Goal: Find specific page/section: Find specific page/section

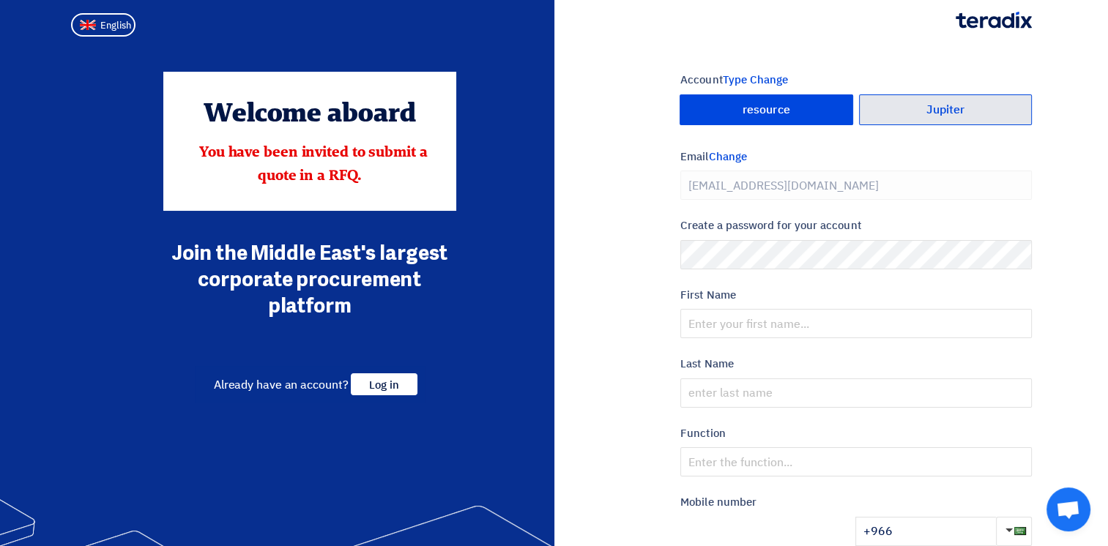
click at [958, 104] on font "Jupiter" at bounding box center [945, 110] width 39 height 12
click at [958, 104] on input "Jupiter" at bounding box center [946, 109] width 172 height 29
radio input "true"
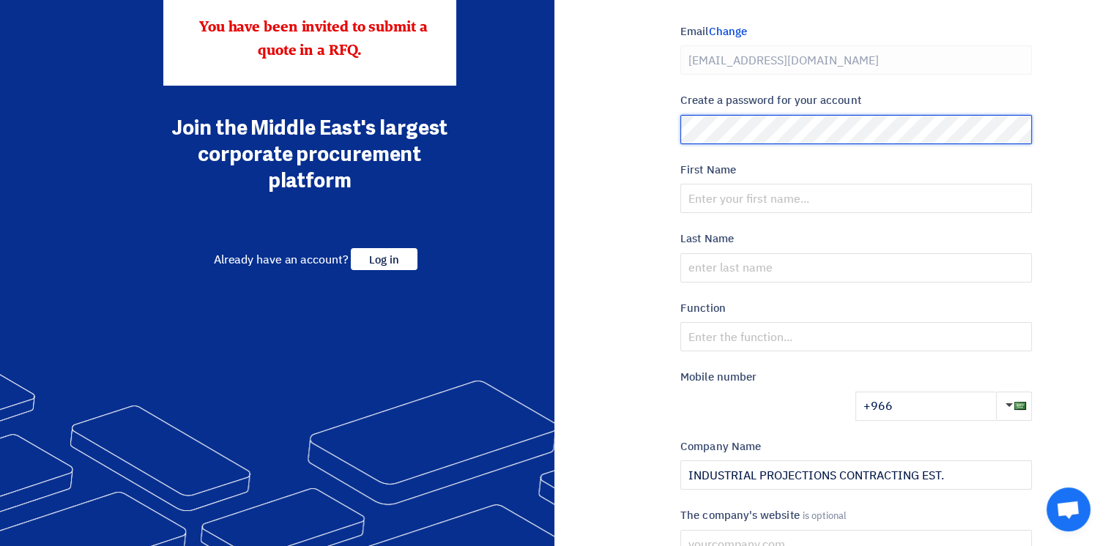
scroll to position [146, 0]
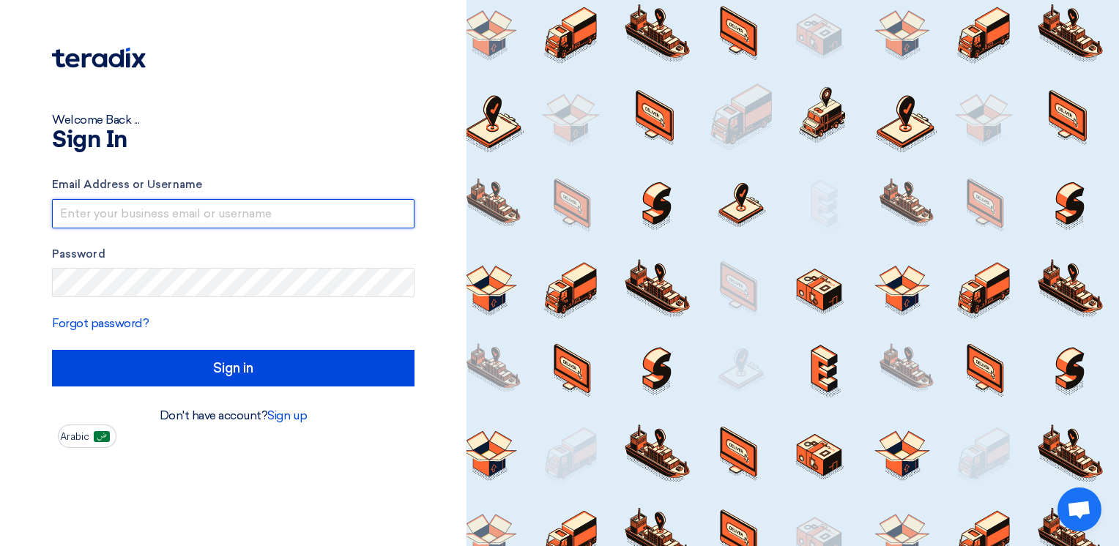
click at [114, 211] on input "text" at bounding box center [233, 213] width 363 height 29
type input "[PERSON_NAME][EMAIL_ADDRESS][DOMAIN_NAME]"
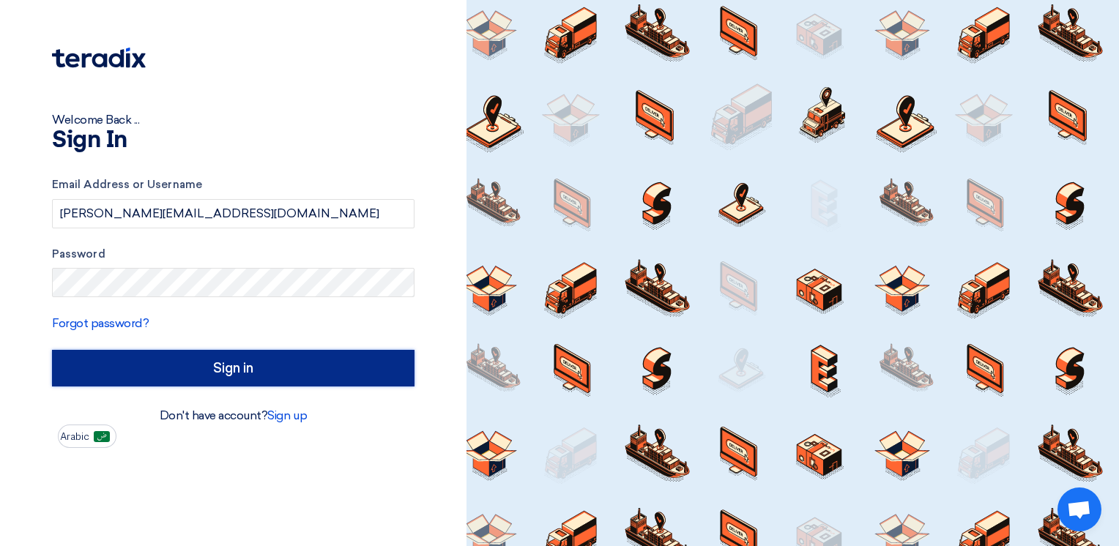
click at [206, 362] on input "Sign in" at bounding box center [233, 368] width 363 height 37
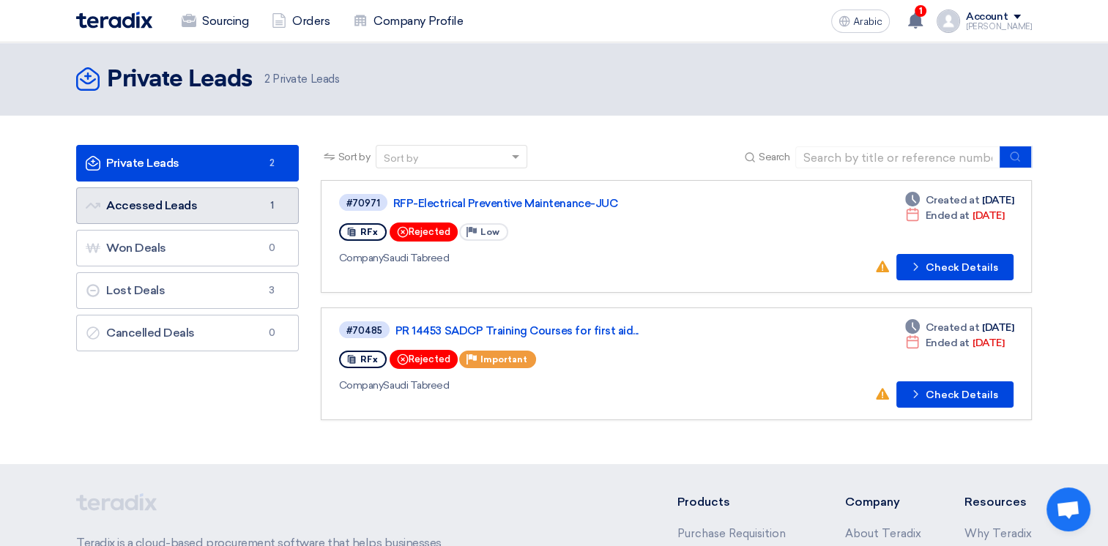
click at [176, 212] on link "Accessed Leads Accessed Leads 1" at bounding box center [187, 205] width 223 height 37
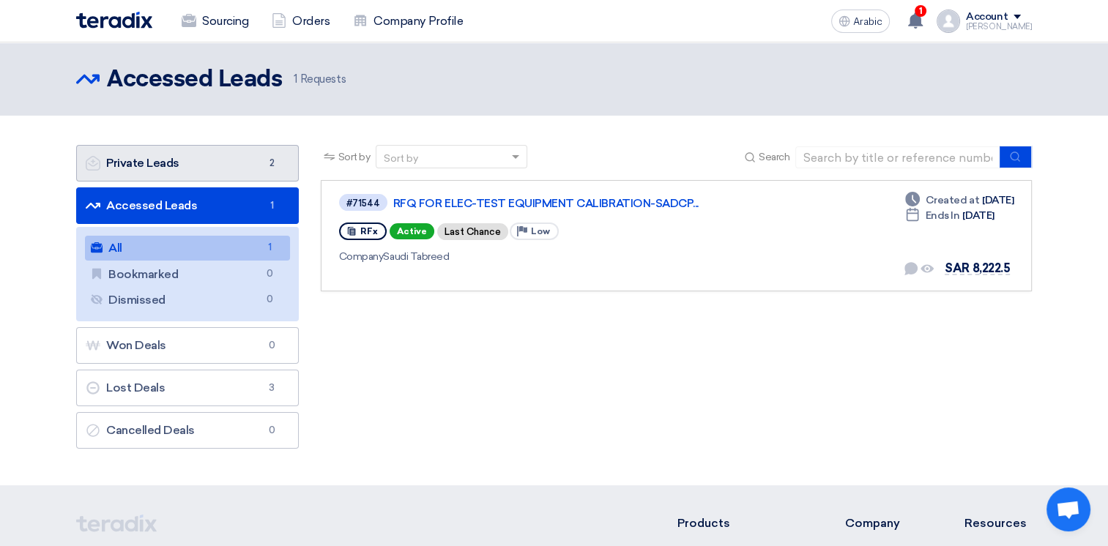
click at [155, 171] on link "Private Leads Private Leads 2" at bounding box center [187, 163] width 223 height 37
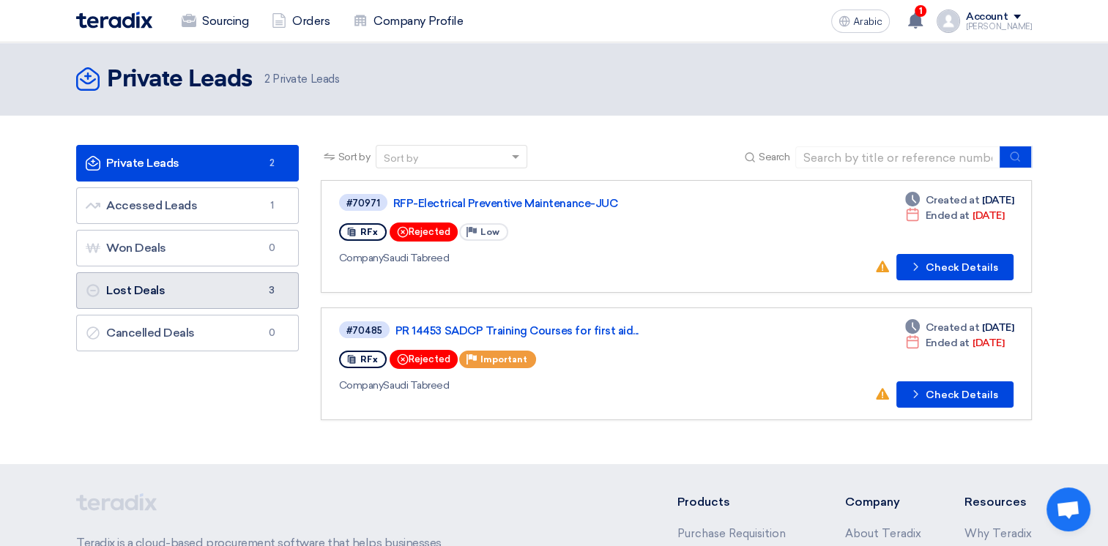
click at [218, 284] on link "Lost Deals Lost Deals 3" at bounding box center [187, 290] width 223 height 37
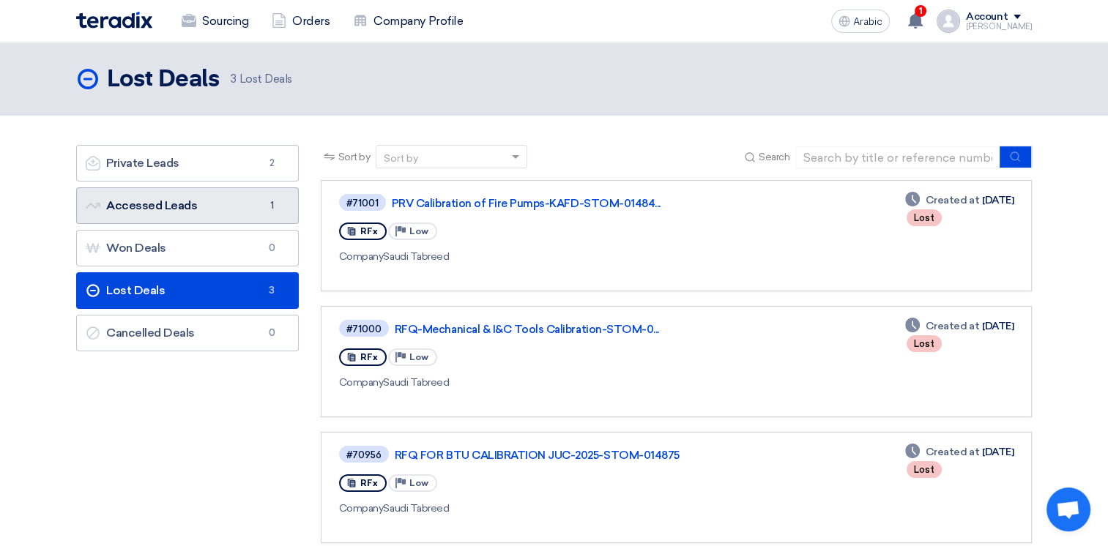
click at [155, 200] on font "Accessed Leads Accessed Leads" at bounding box center [141, 205] width 111 height 14
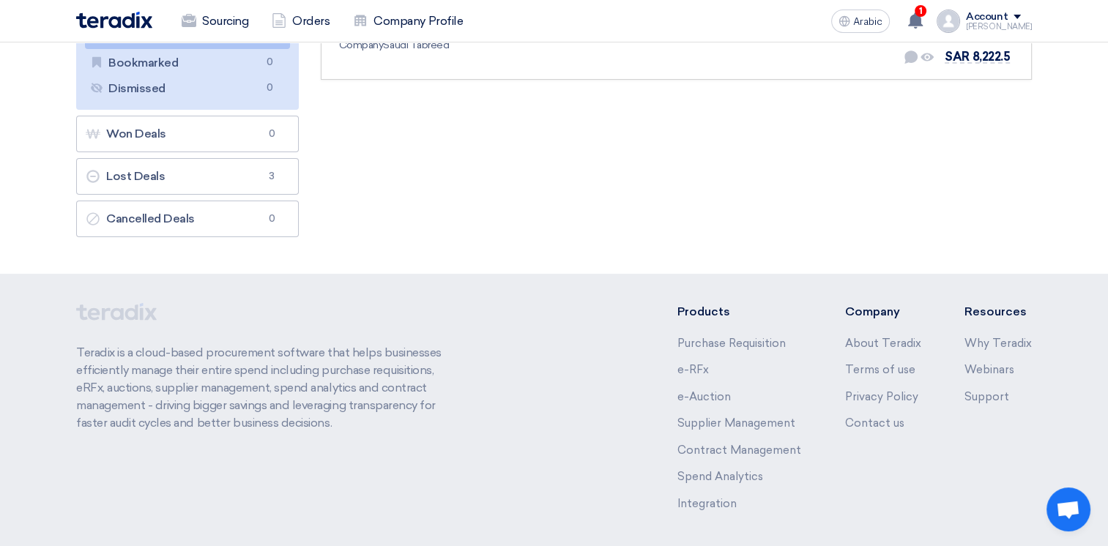
scroll to position [220, 0]
